Goal: Task Accomplishment & Management: Manage account settings

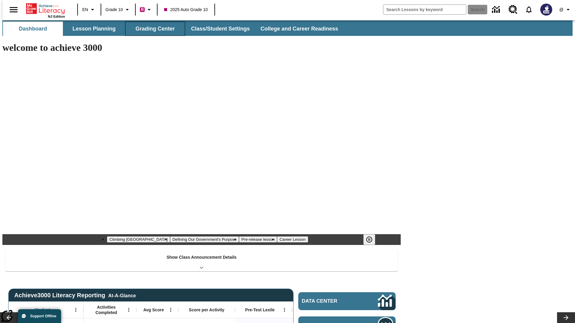
click at [153, 29] on button "Grading Center" at bounding box center [155, 29] width 60 height 14
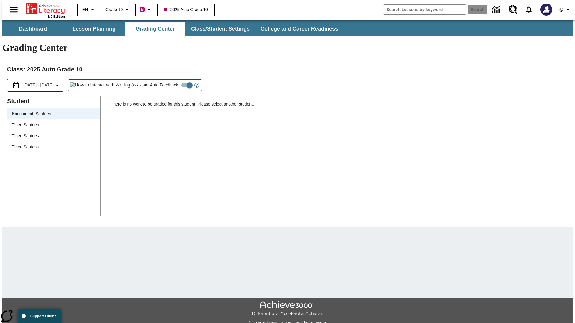
click at [52, 122] on span "Tiger, Sautoen" at bounding box center [53, 125] width 83 height 6
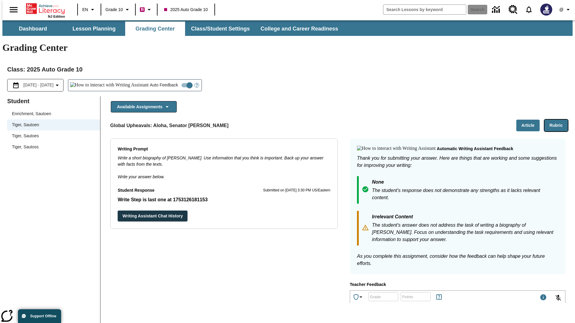
click at [559, 120] on button "Rubric" at bounding box center [555, 126] width 23 height 12
click at [530, 120] on button "Article" at bounding box center [527, 126] width 23 height 12
click at [89, 10] on icon "Language: EN, Select a language" at bounding box center [92, 9] width 7 height 7
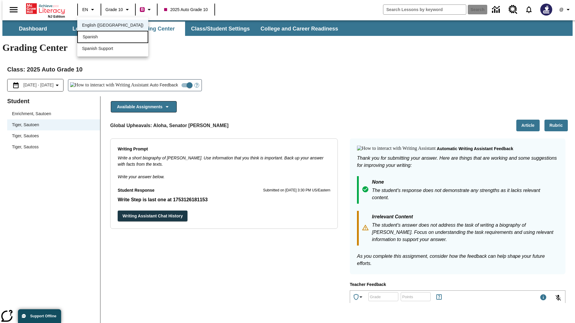
click at [100, 37] on div "Spanish" at bounding box center [112, 37] width 71 height 12
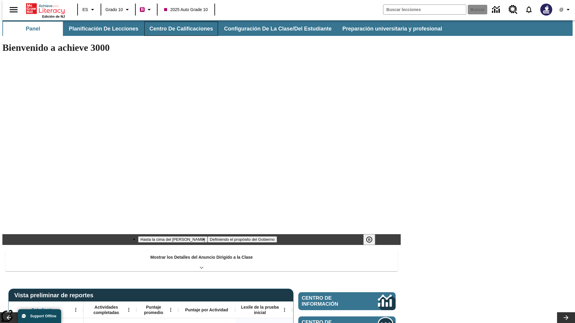
click at [176, 29] on button "Centro de calificaciones" at bounding box center [181, 29] width 74 height 14
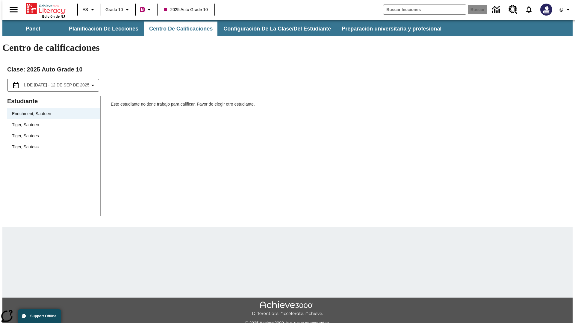
click at [52, 122] on span "Tiger, Sautoen" at bounding box center [53, 125] width 83 height 6
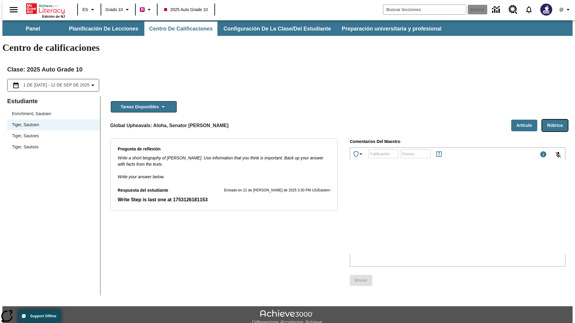
click at [557, 120] on button "Rúbrica" at bounding box center [555, 126] width 26 height 12
click at [527, 120] on button "Artículo" at bounding box center [524, 126] width 26 height 12
